Goal: Information Seeking & Learning: Learn about a topic

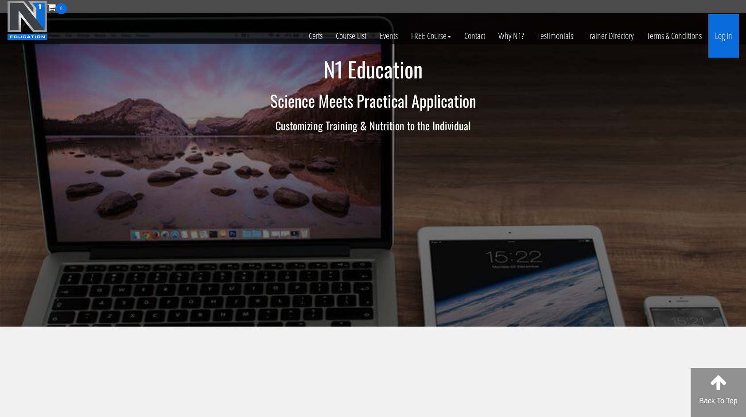
click at [729, 36] on link "Log In" at bounding box center [724, 35] width 31 height 43
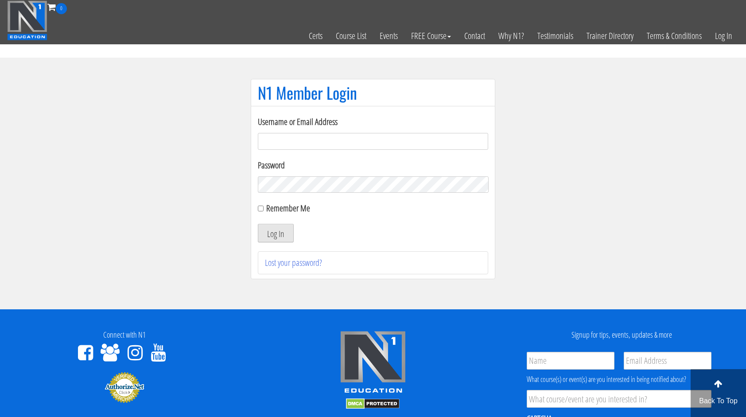
type input "miten.fitness@gmail.com"
click at [275, 228] on button "Log In" at bounding box center [276, 233] width 36 height 19
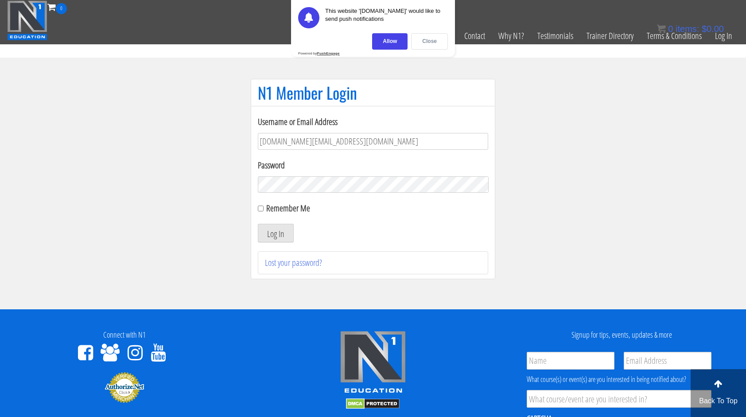
click at [421, 39] on div "Close" at bounding box center [429, 41] width 37 height 16
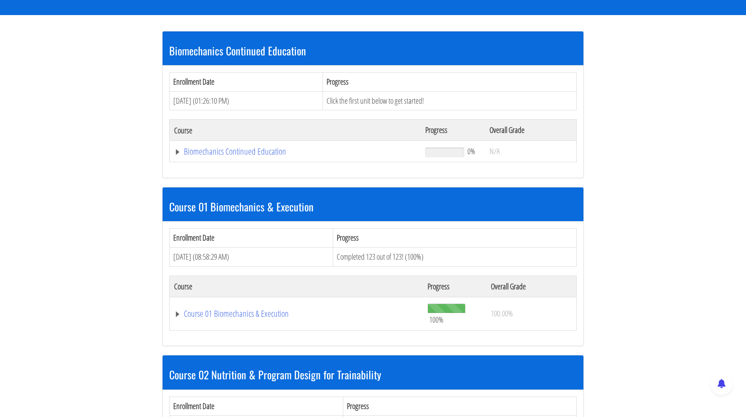
scroll to position [177, 0]
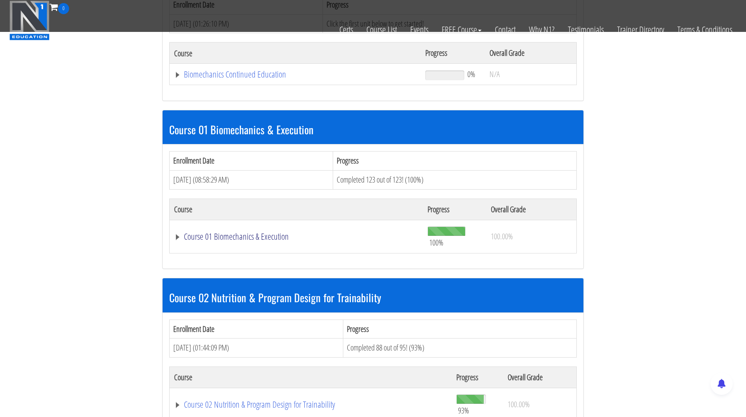
click at [278, 79] on link "Course 01 Biomechanics & Execution" at bounding box center [295, 74] width 242 height 9
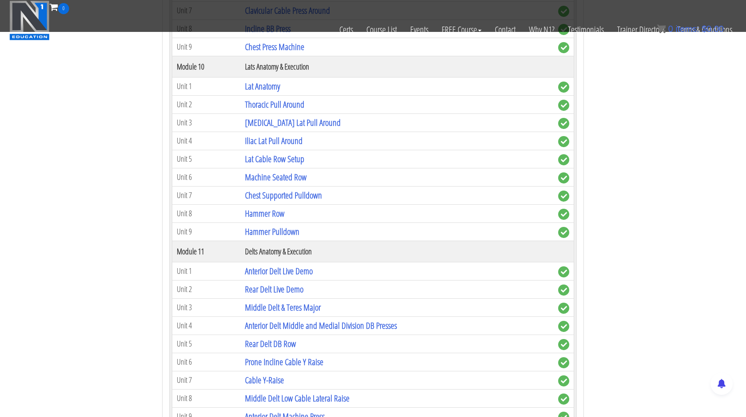
scroll to position [1684, 0]
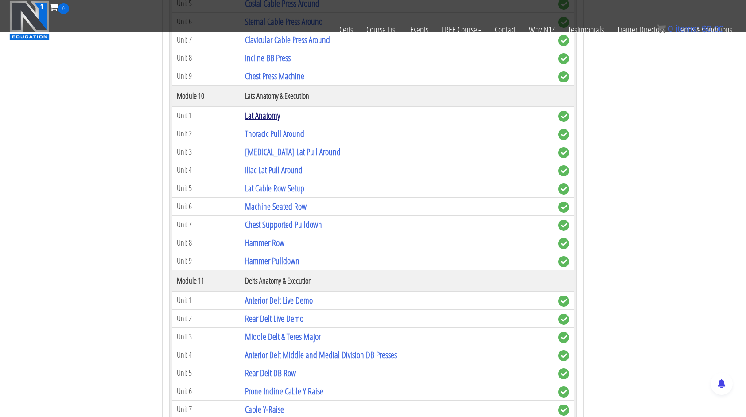
click at [273, 109] on link "Lat Anatomy" at bounding box center [262, 115] width 35 height 12
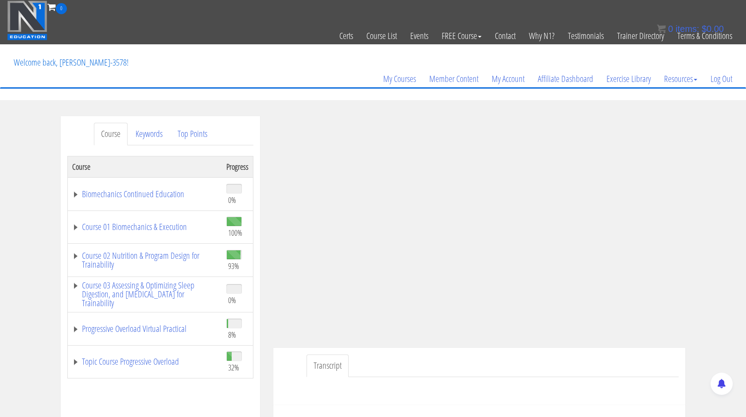
click at [705, 331] on div "Course Keywords Top Points Course Progress Biomechanics Continued Education 0% …" at bounding box center [373, 366] width 746 height 501
click at [729, 220] on div "Course Keywords Top Points Course Progress Biomechanics Continued Education 0% …" at bounding box center [373, 366] width 746 height 501
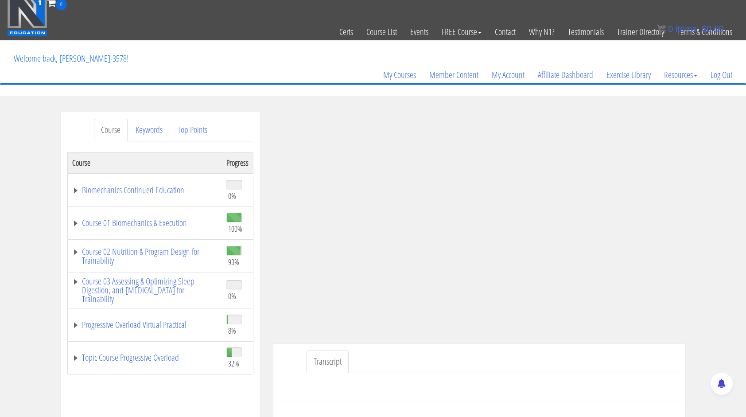
scroll to position [3, 0]
